Goal: Information Seeking & Learning: Understand process/instructions

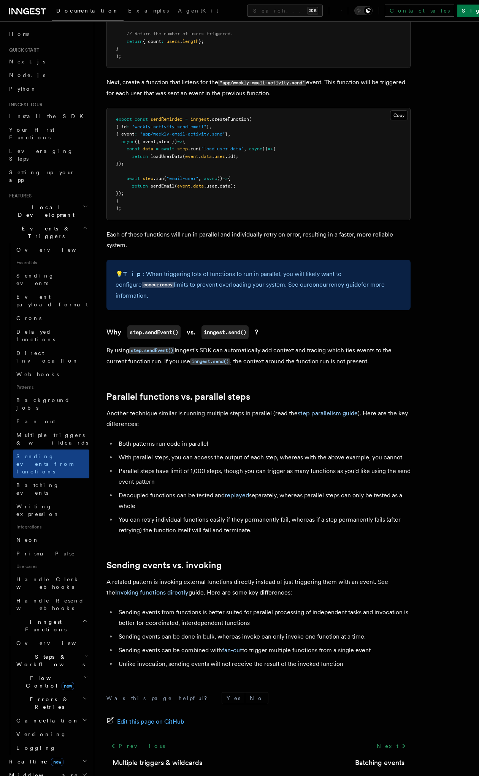
scroll to position [591, 0]
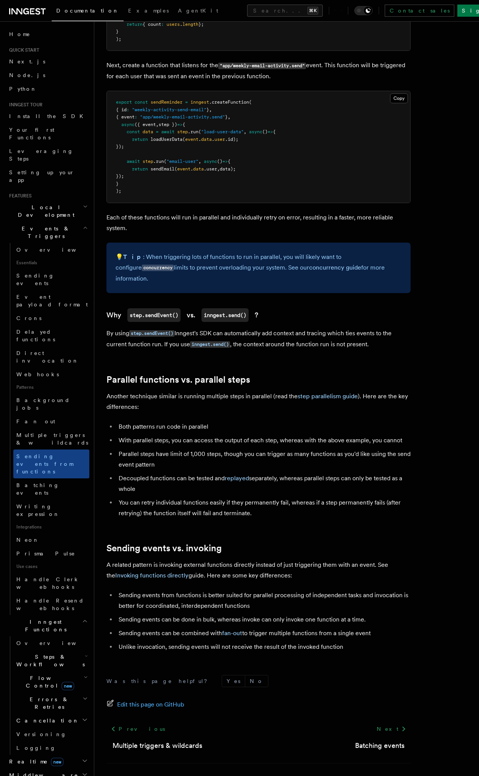
scroll to position [591, 0]
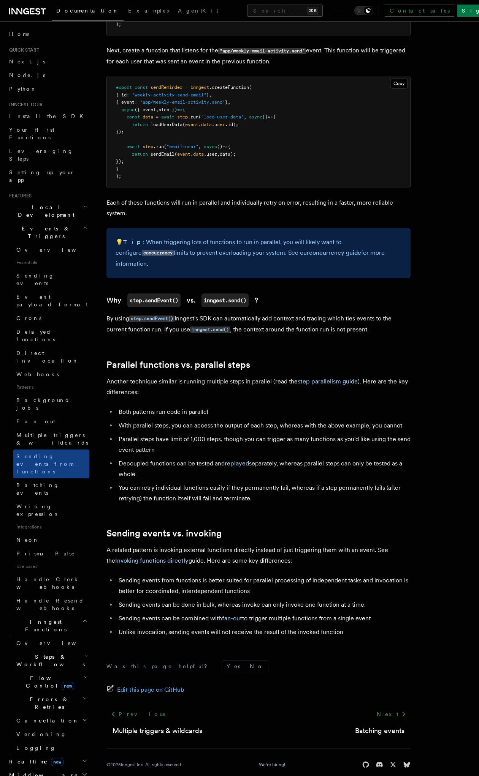
click at [294, 510] on article "Features Events & Triggers Sending events from functions In some workflows or p…" at bounding box center [286, 115] width 360 height 1344
drag, startPoint x: 350, startPoint y: 624, endPoint x: 176, endPoint y: 619, distance: 174.4
click at [176, 627] on li "Unlike invocation, sending events will not receive the result of the invoked fu…" at bounding box center [263, 632] width 294 height 11
click at [348, 627] on li "Unlike invocation, sending events will not receive the result of the invoked fu…" at bounding box center [263, 632] width 294 height 11
